Goal: Information Seeking & Learning: Learn about a topic

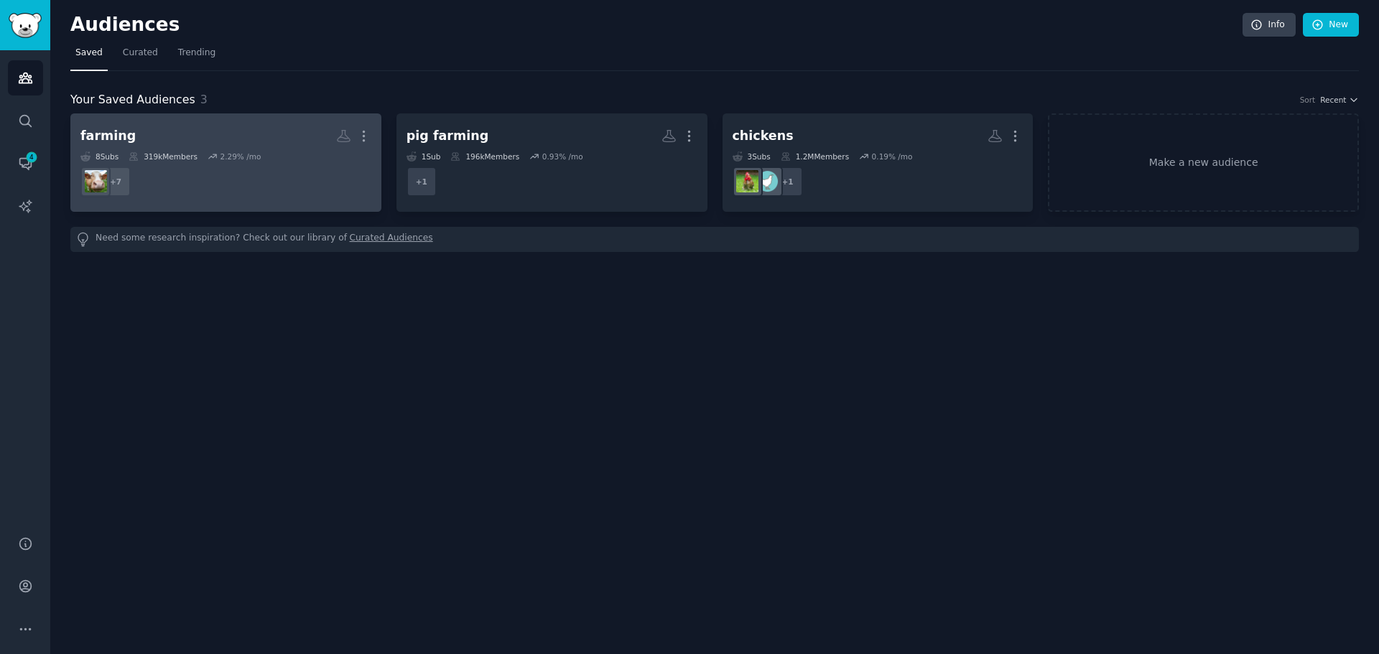
click at [223, 139] on h2 "farming More" at bounding box center [225, 136] width 291 height 25
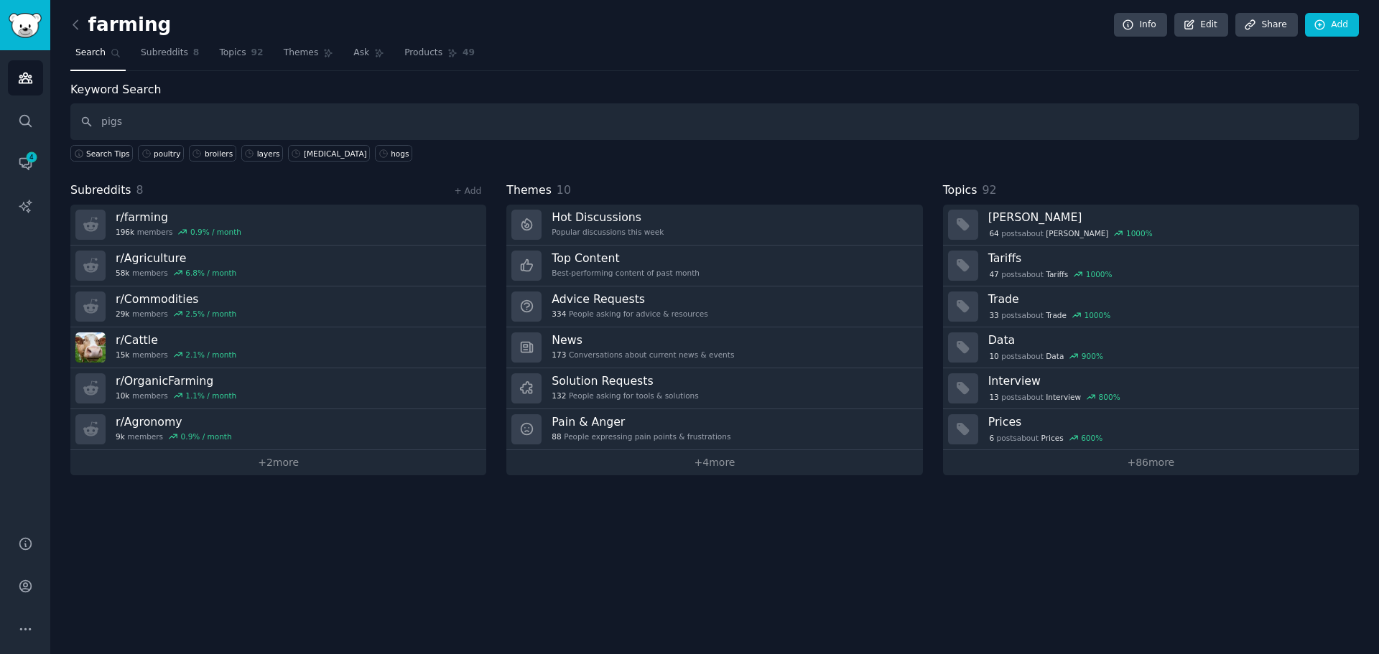
type input "pigs"
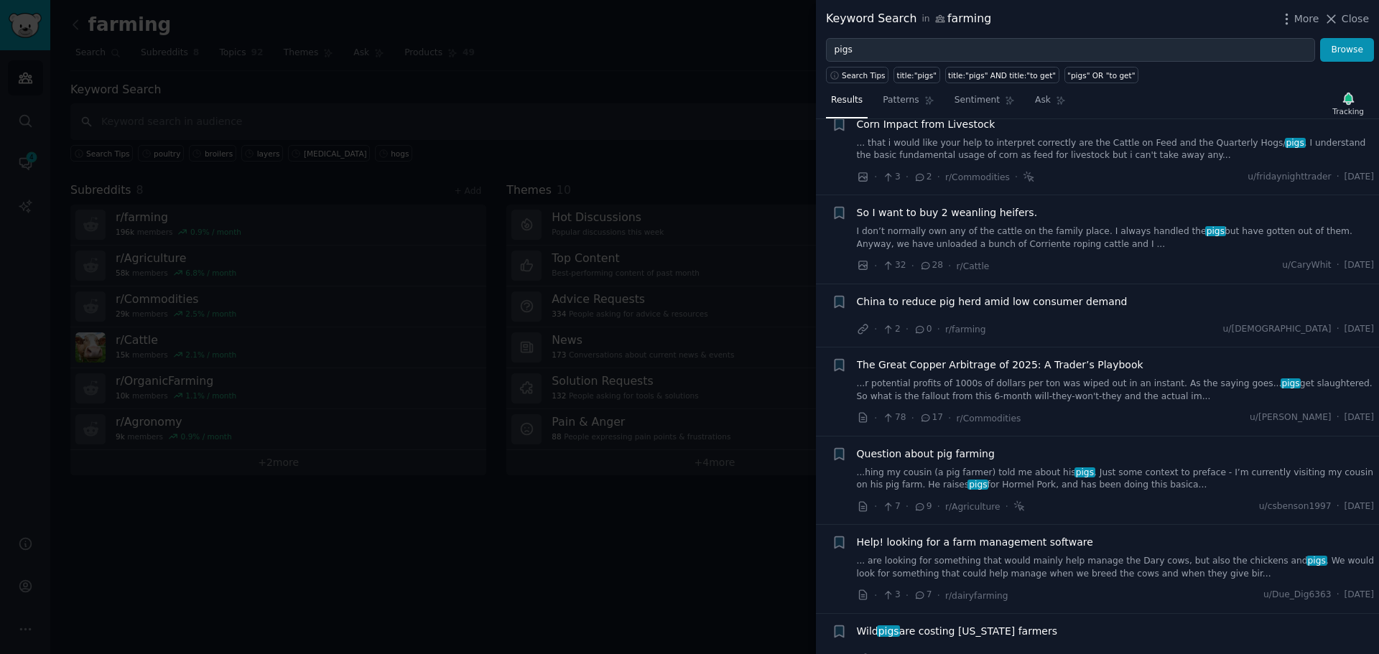
scroll to position [359, 0]
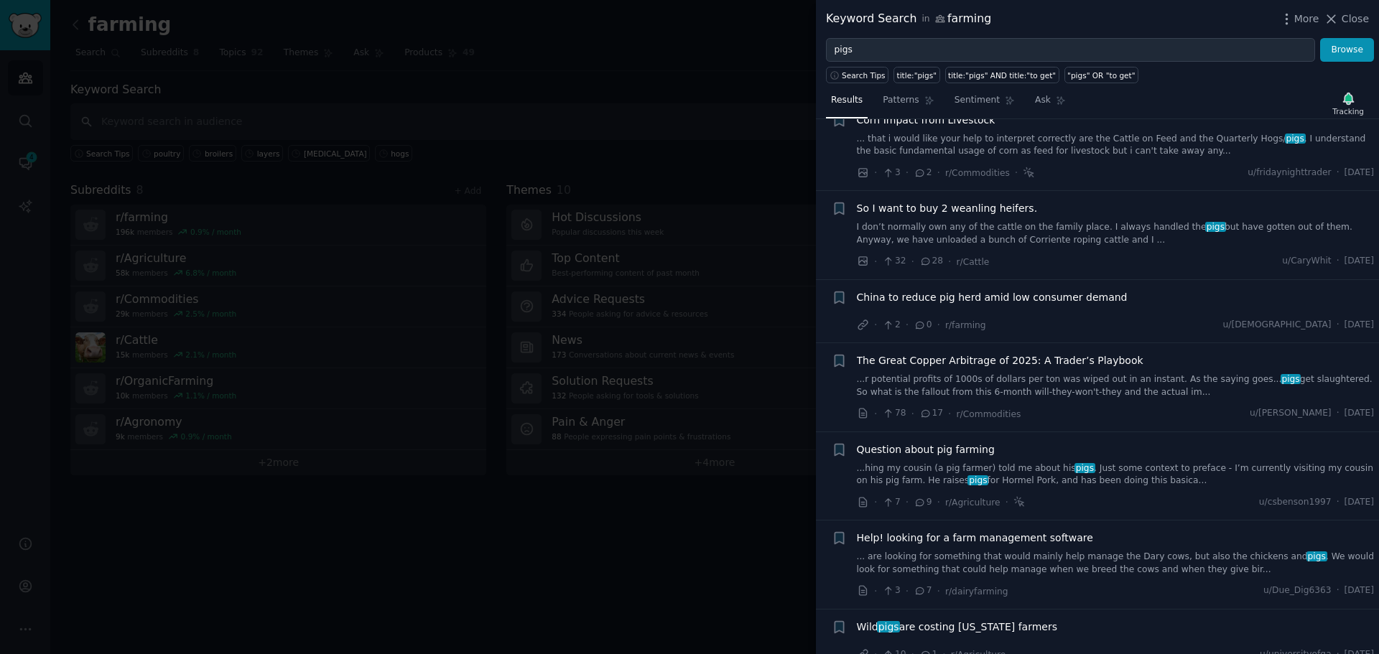
click at [545, 547] on div at bounding box center [689, 327] width 1379 height 654
